Goal: Information Seeking & Learning: Learn about a topic

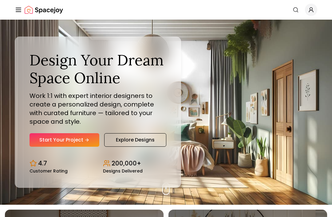
click at [144, 147] on link "Explore Designs" at bounding box center [135, 140] width 62 height 14
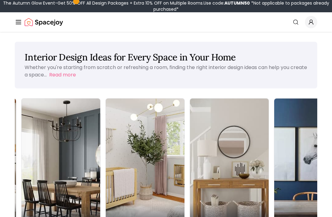
scroll to position [0, 162]
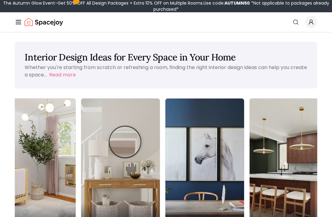
scroll to position [0, 270]
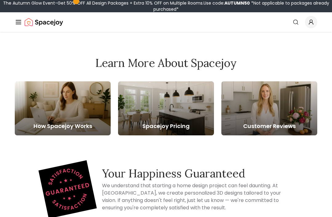
scroll to position [147, 0]
